Goal: Information Seeking & Learning: Check status

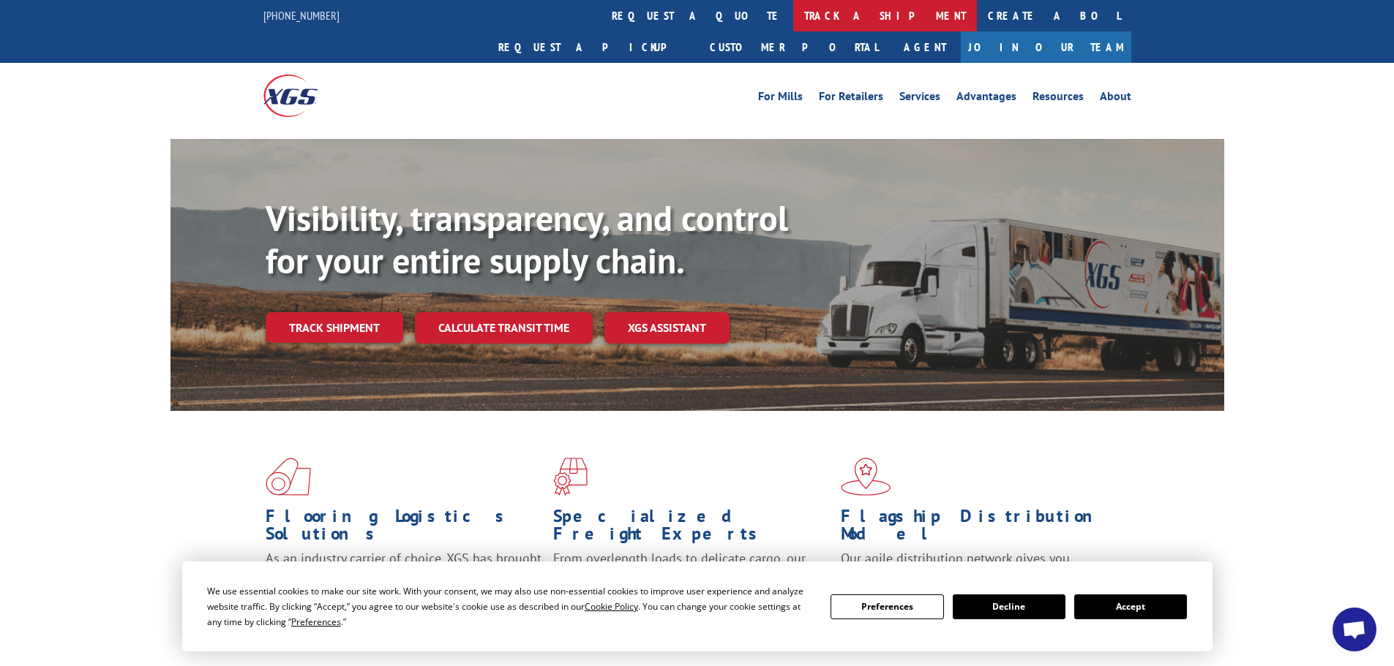
click at [793, 7] on link "track a shipment" at bounding box center [885, 15] width 184 height 31
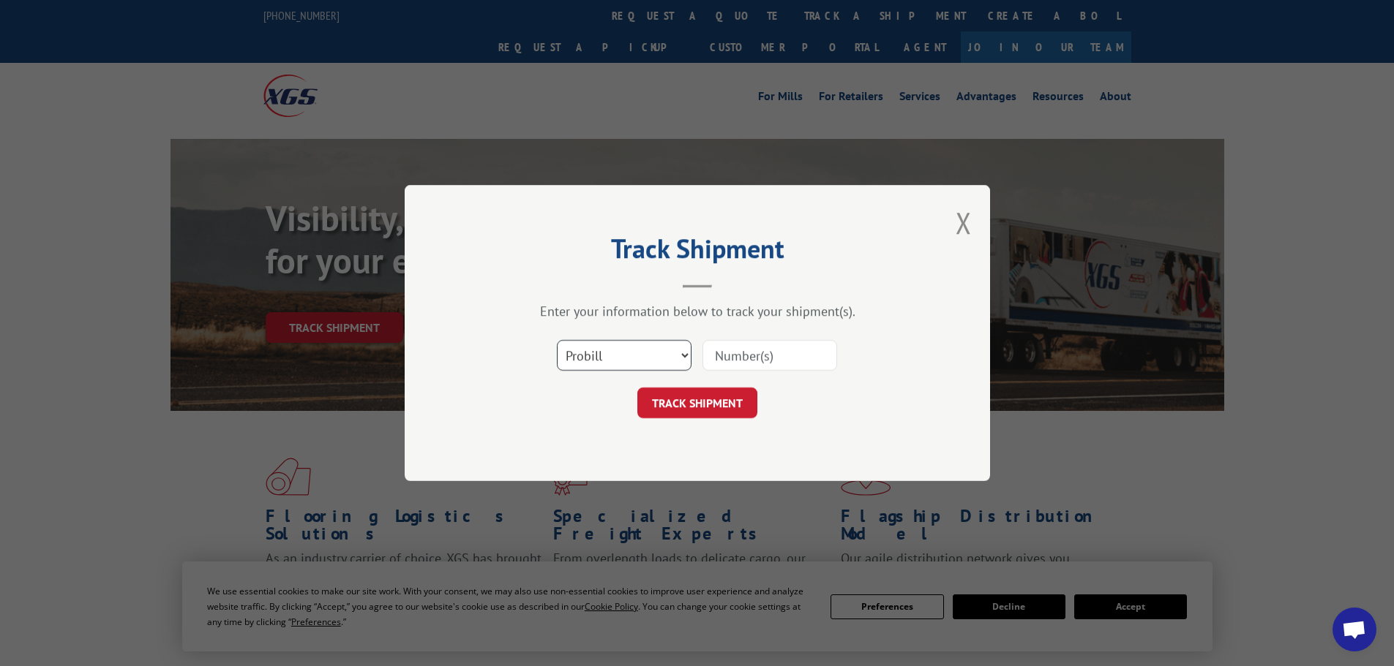
click at [683, 354] on select "Select category... Probill BOL PO" at bounding box center [624, 355] width 135 height 31
select select "bol"
click at [557, 340] on select "Select category... Probill BOL PO" at bounding box center [624, 355] width 135 height 31
click at [749, 350] on input at bounding box center [769, 355] width 135 height 31
type input "1"
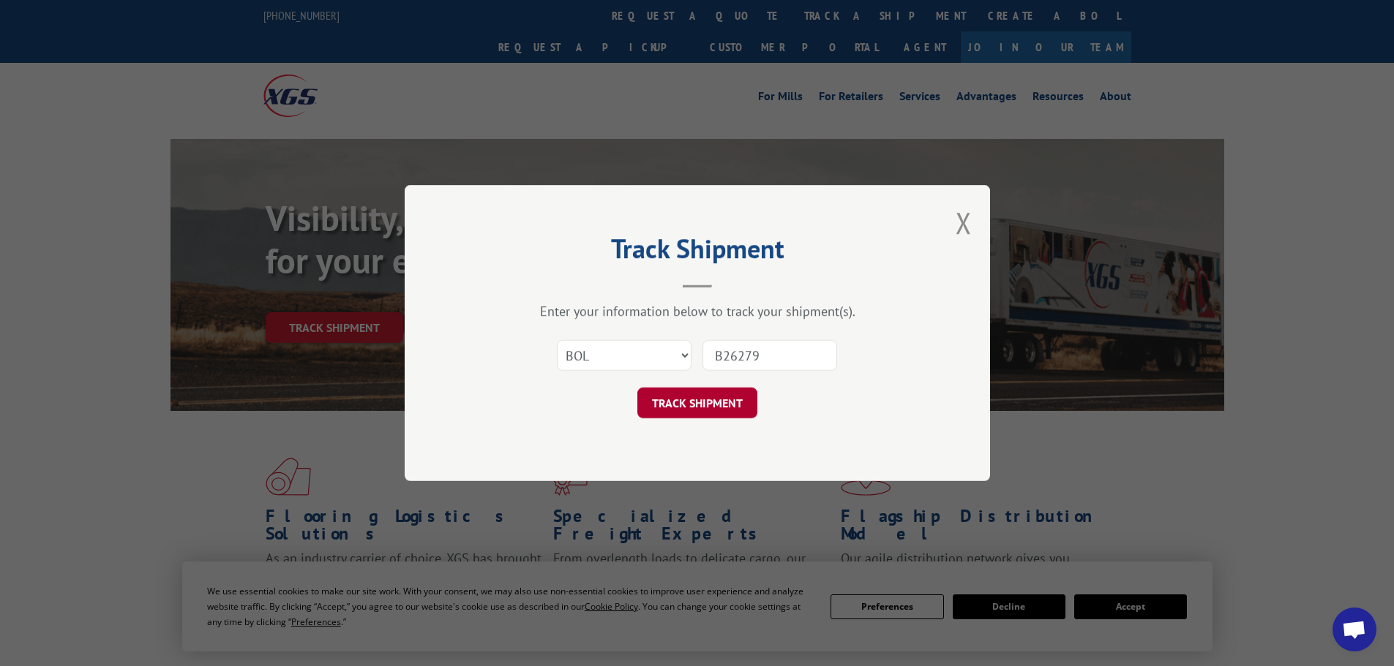
type input "B26279"
click at [719, 396] on button "TRACK SHIPMENT" at bounding box center [697, 403] width 120 height 31
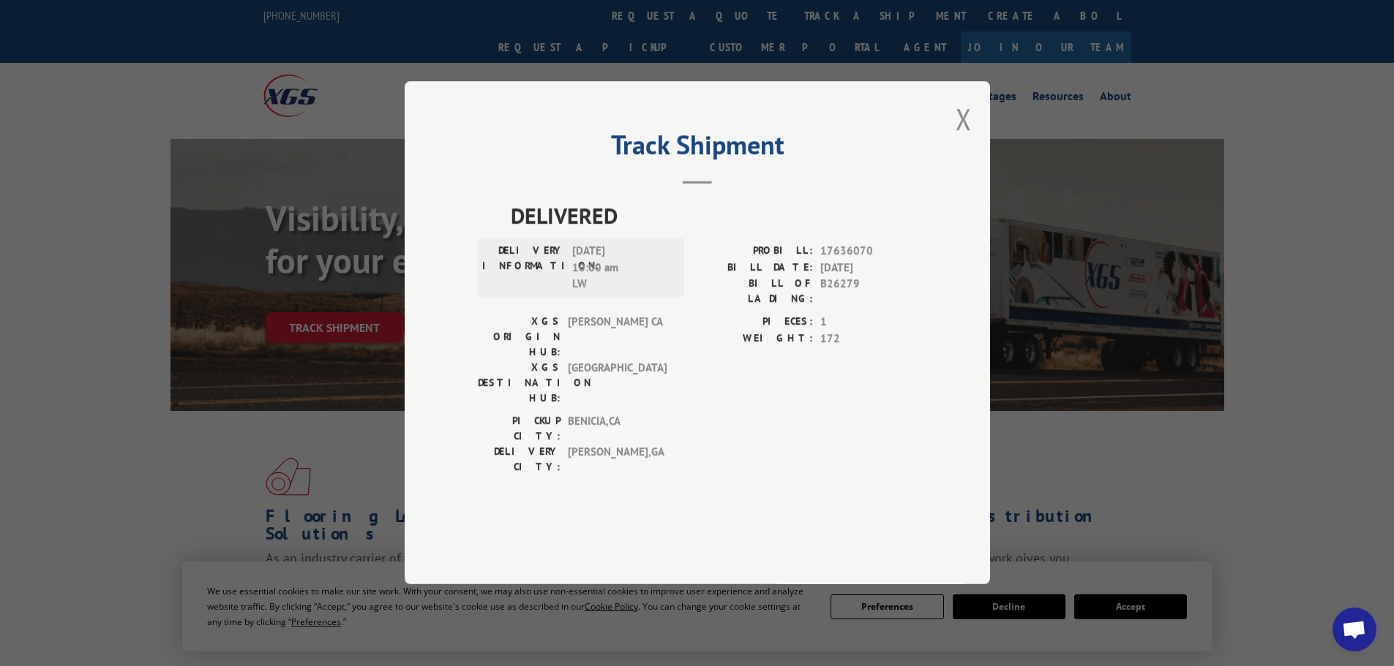
click at [966, 138] on button "Close modal" at bounding box center [963, 118] width 16 height 39
